Goal: Book appointment/travel/reservation

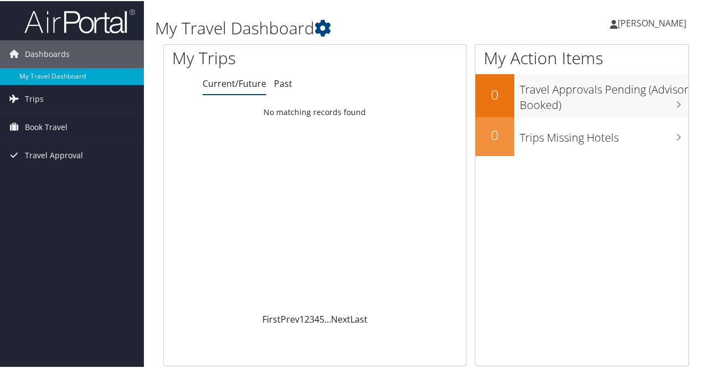
click at [34, 94] on span "Trips" at bounding box center [34, 98] width 19 height 28
click at [43, 116] on link "Current/Future Trips" at bounding box center [72, 120] width 144 height 17
click at [43, 129] on span "Book Travel" at bounding box center [46, 126] width 43 height 28
click at [51, 127] on span "Book Travel" at bounding box center [46, 126] width 43 height 28
click at [50, 128] on span "Book Travel" at bounding box center [46, 126] width 43 height 28
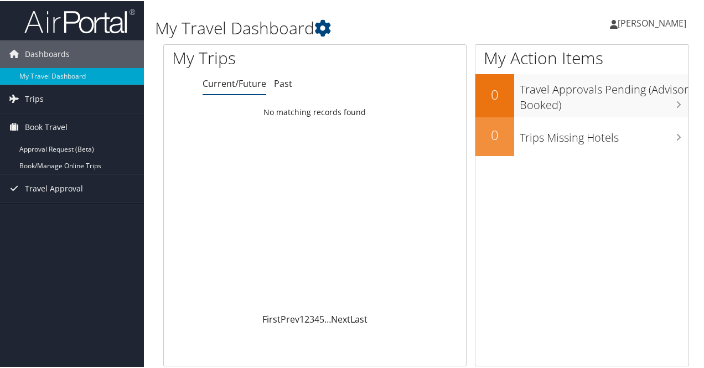
click at [61, 166] on link "Book/Manage Online Trips" at bounding box center [72, 165] width 144 height 17
